Goal: Information Seeking & Learning: Understand process/instructions

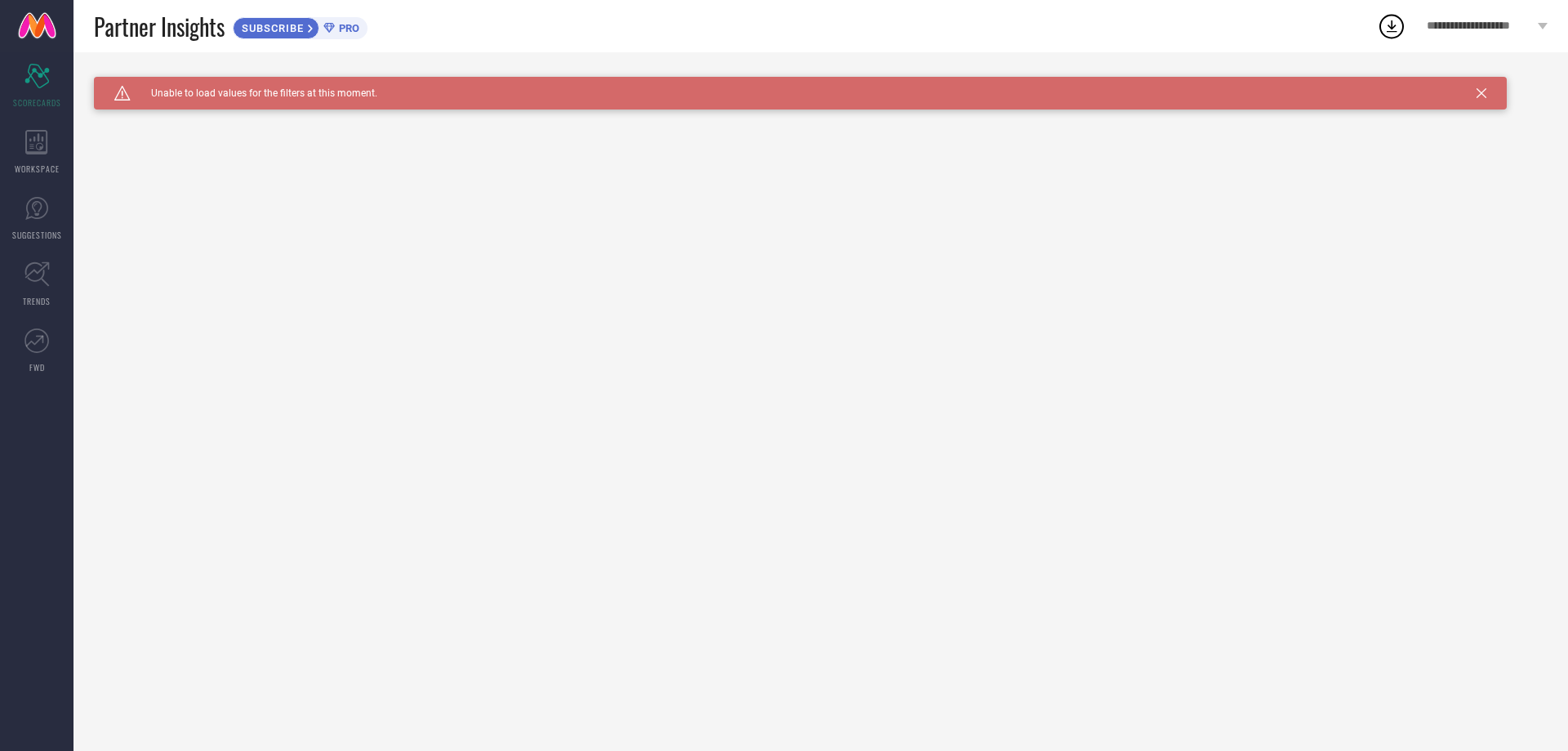
click at [1478, 91] on icon at bounding box center [1481, 93] width 10 height 10
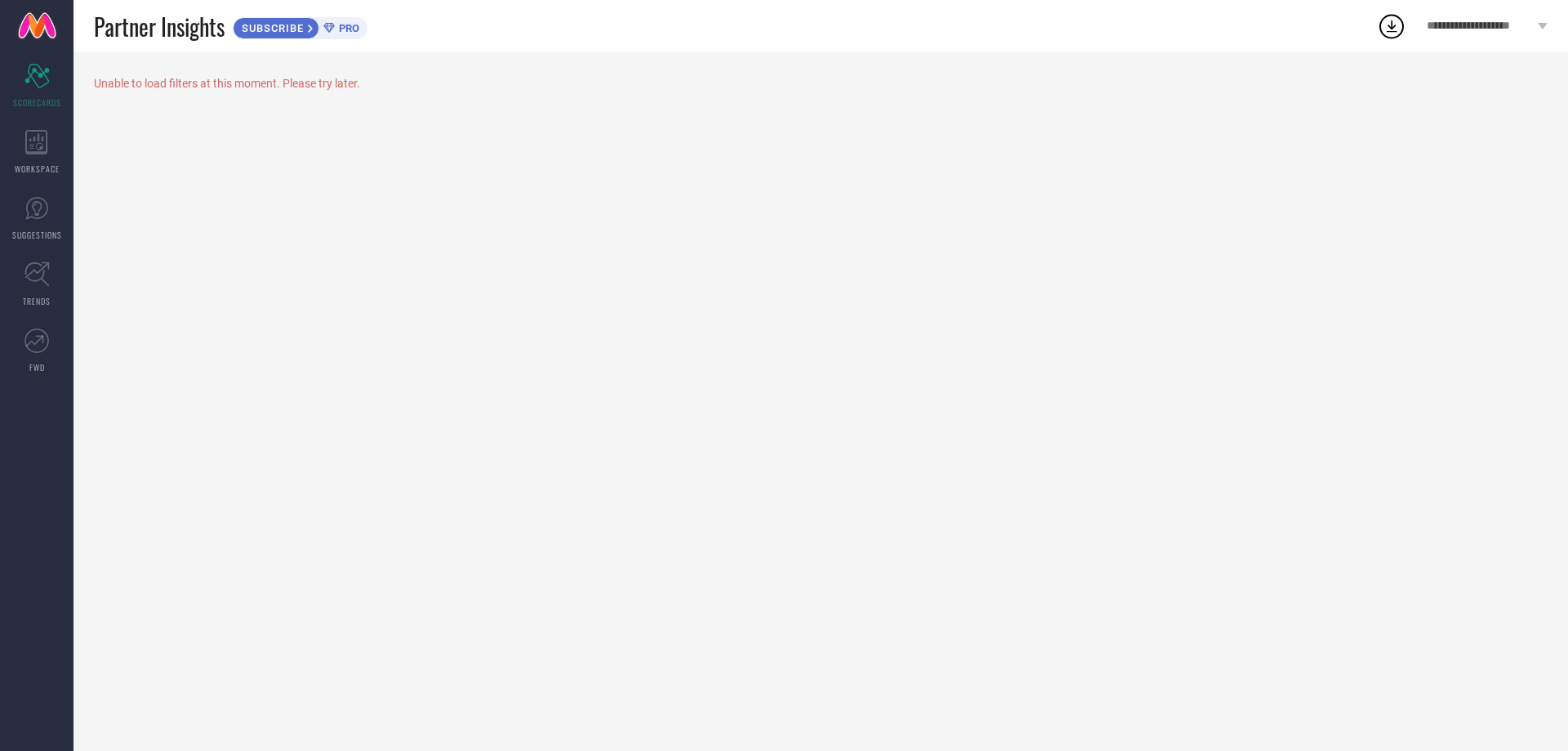
click at [1547, 28] on icon at bounding box center [1542, 26] width 10 height 7
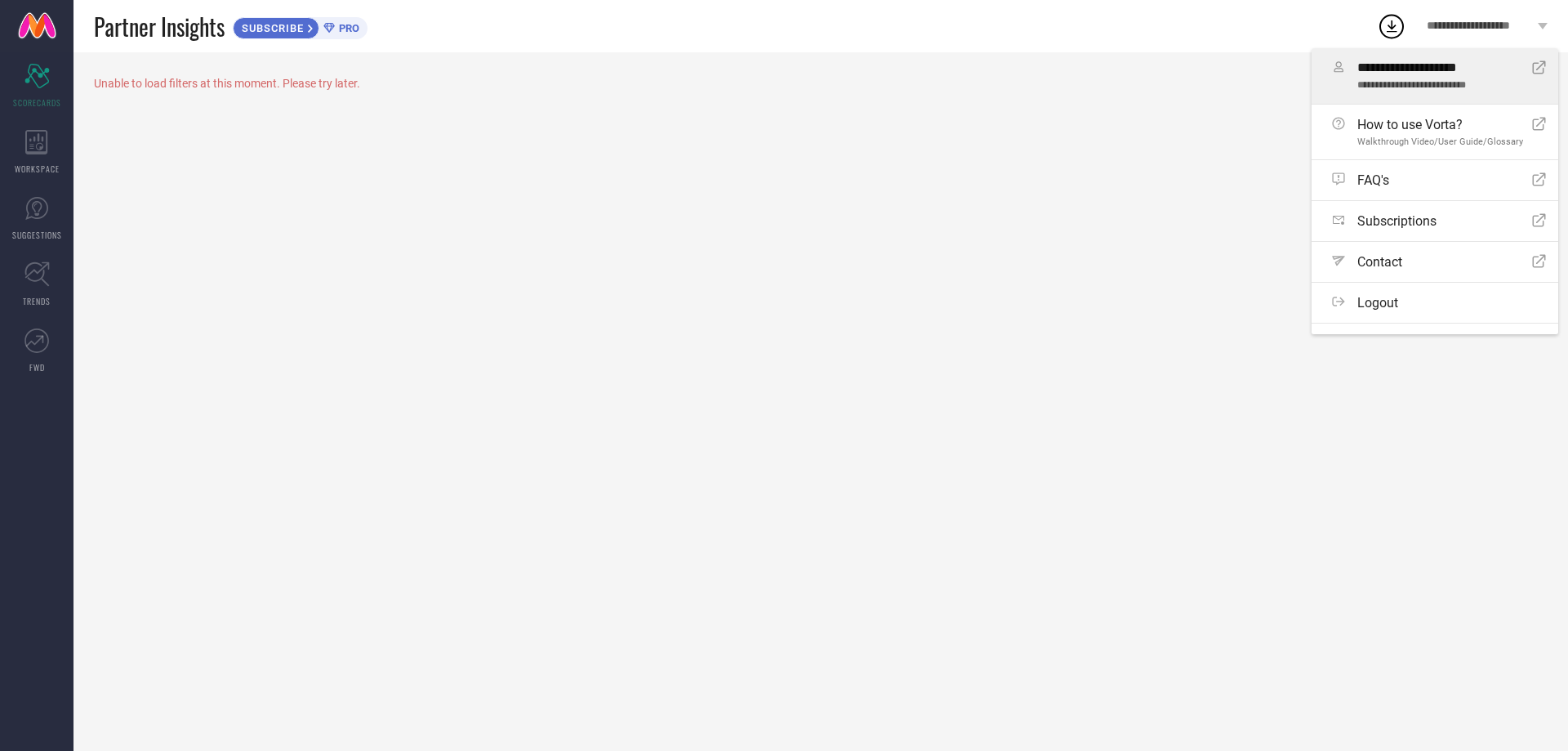
click at [1532, 65] on icon at bounding box center [1539, 68] width 14 height 14
click at [166, 82] on div "Unable to load filters at this moment. Please try later." at bounding box center [820, 83] width 1453 height 14
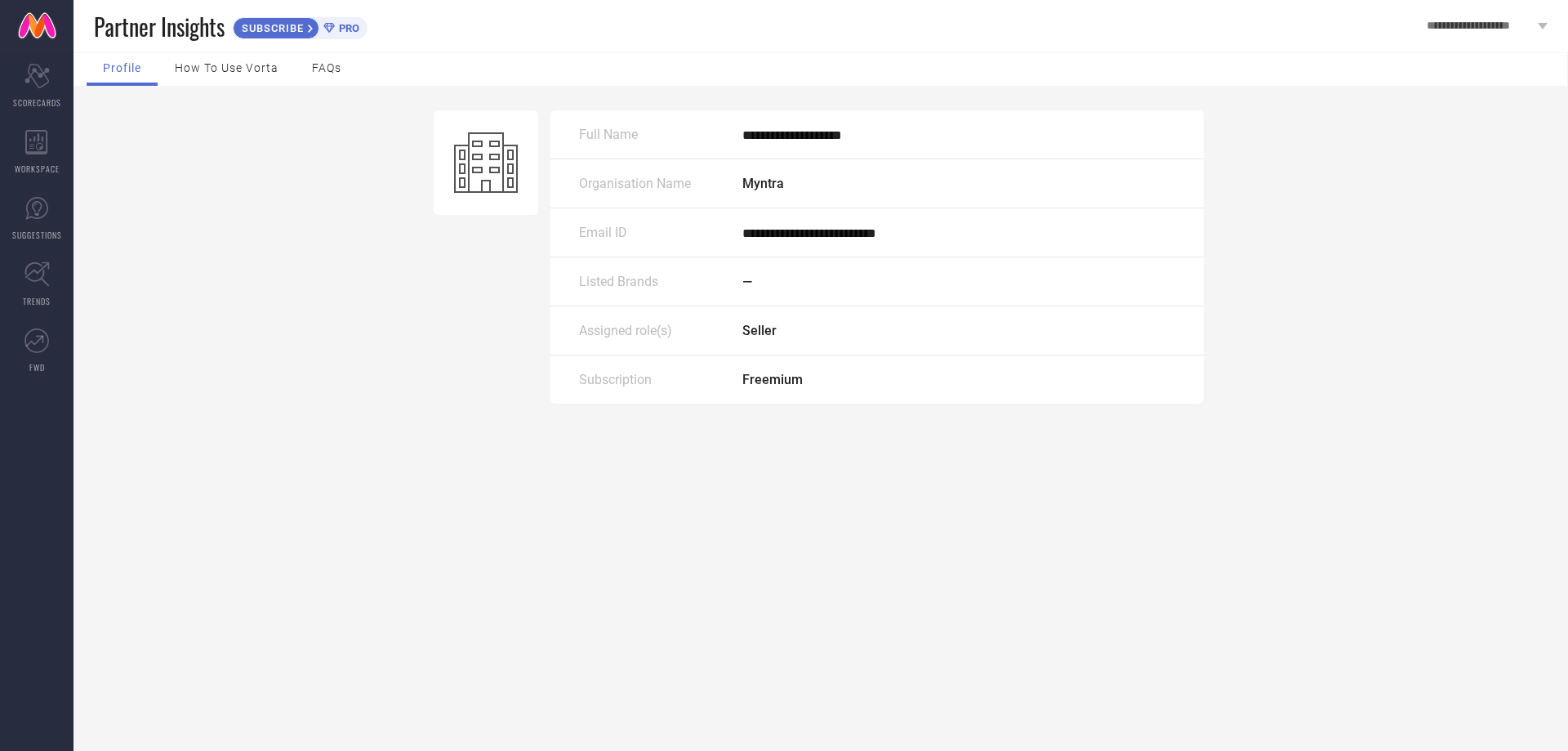
click at [214, 54] on div "How to use Vorta" at bounding box center [226, 70] width 136 height 33
